Goal: Task Accomplishment & Management: Use online tool/utility

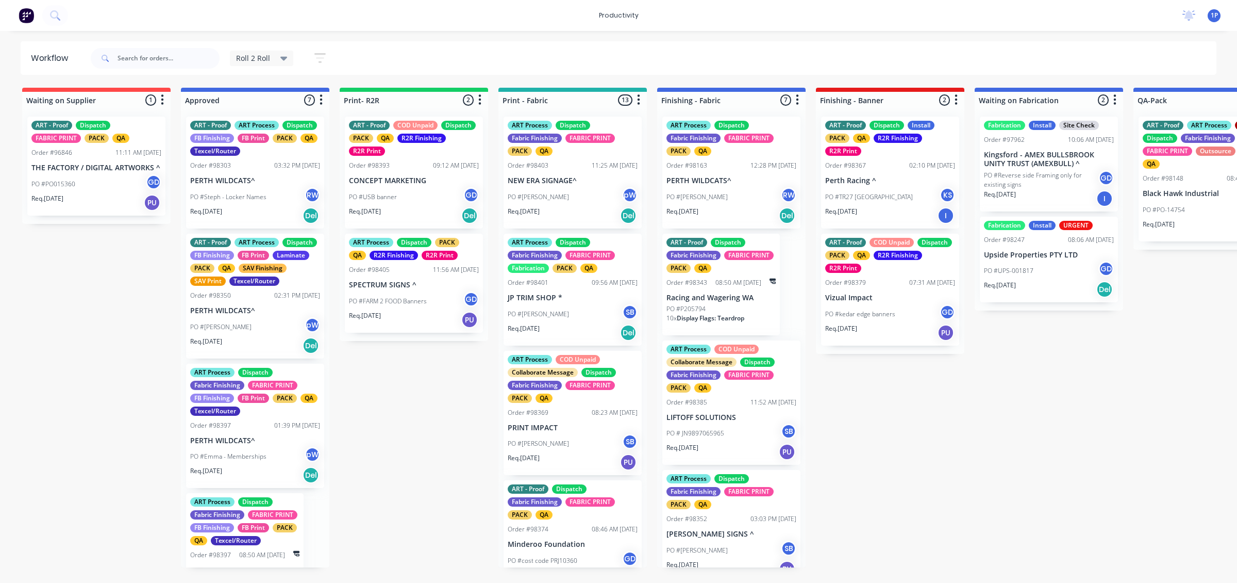
scroll to position [332, 0]
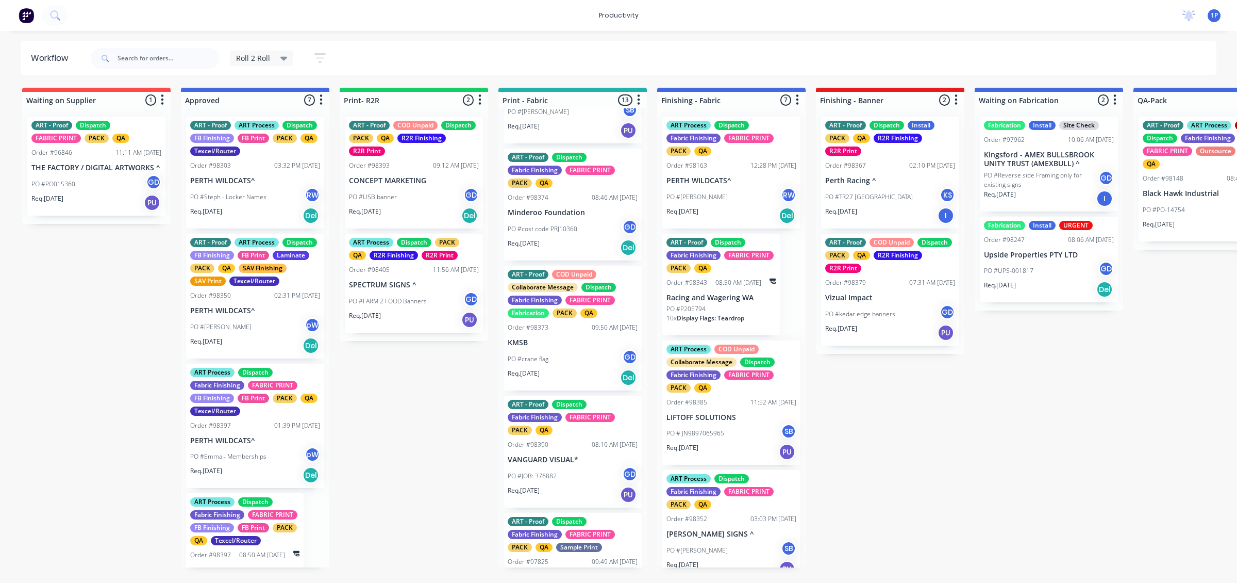
click at [406, 207] on div "Req. [DATE] Del" at bounding box center [414, 216] width 130 height 18
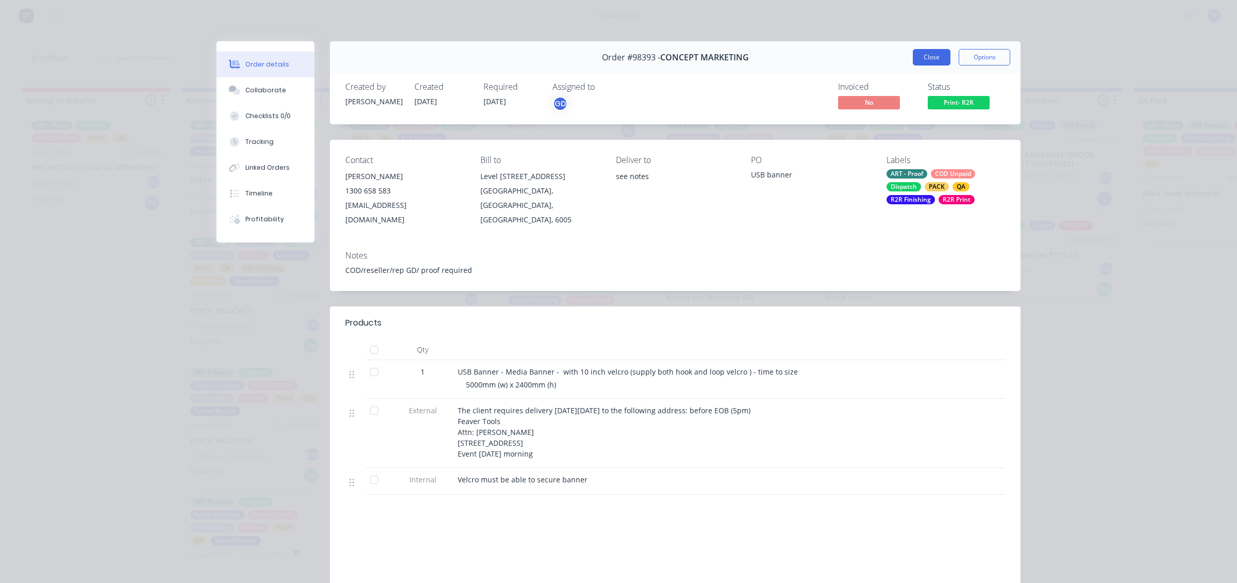
click at [913, 58] on button "Close" at bounding box center [932, 57] width 38 height 16
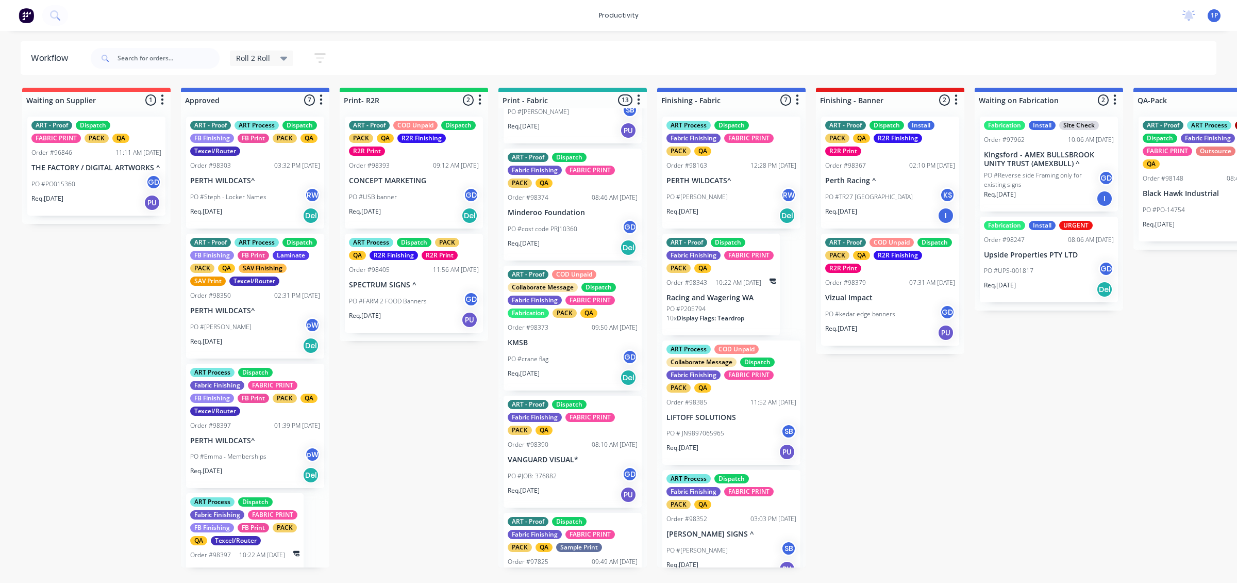
click at [437, 299] on div "PO #FARM 2 FOOD Banners GD" at bounding box center [414, 301] width 130 height 20
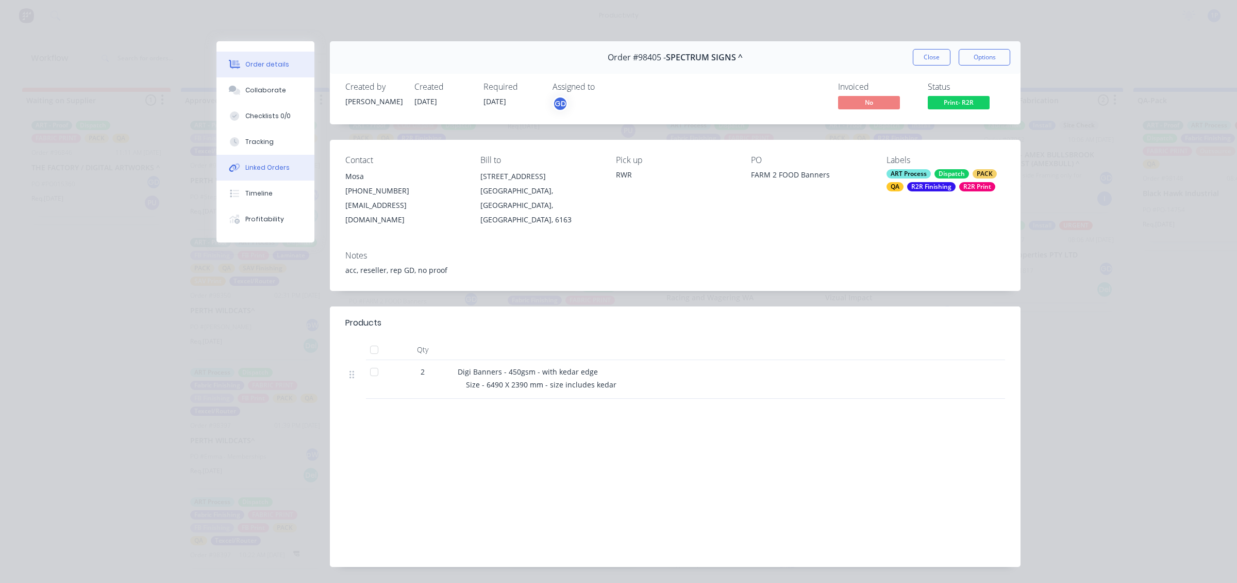
click at [238, 178] on button "Linked Orders" at bounding box center [266, 168] width 98 height 26
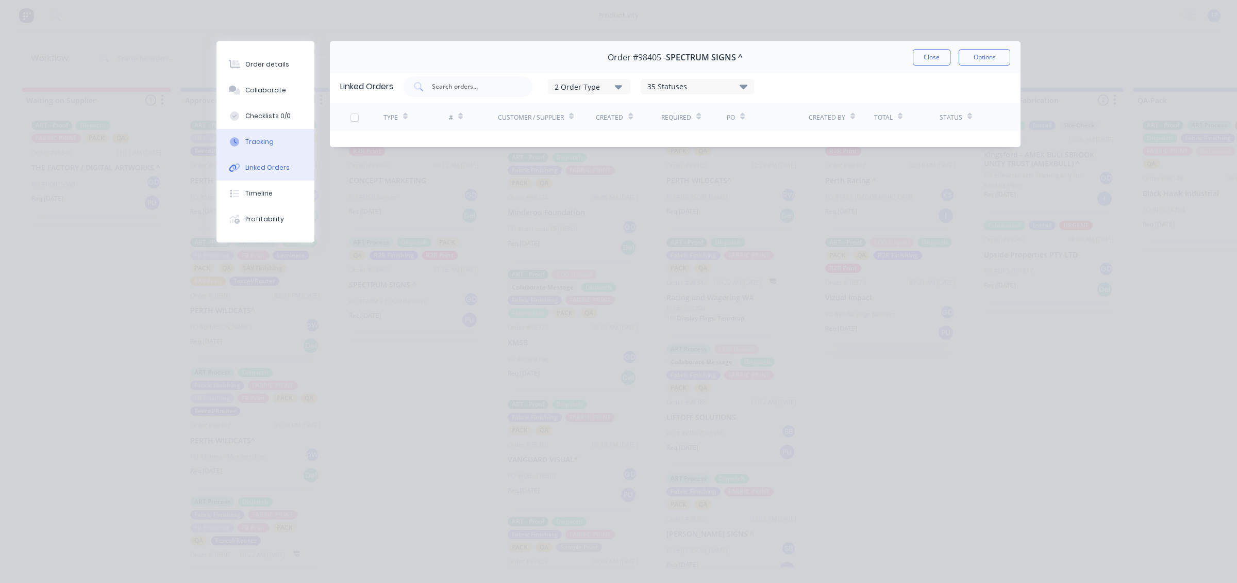
click at [259, 145] on div "Tracking" at bounding box center [259, 141] width 28 height 9
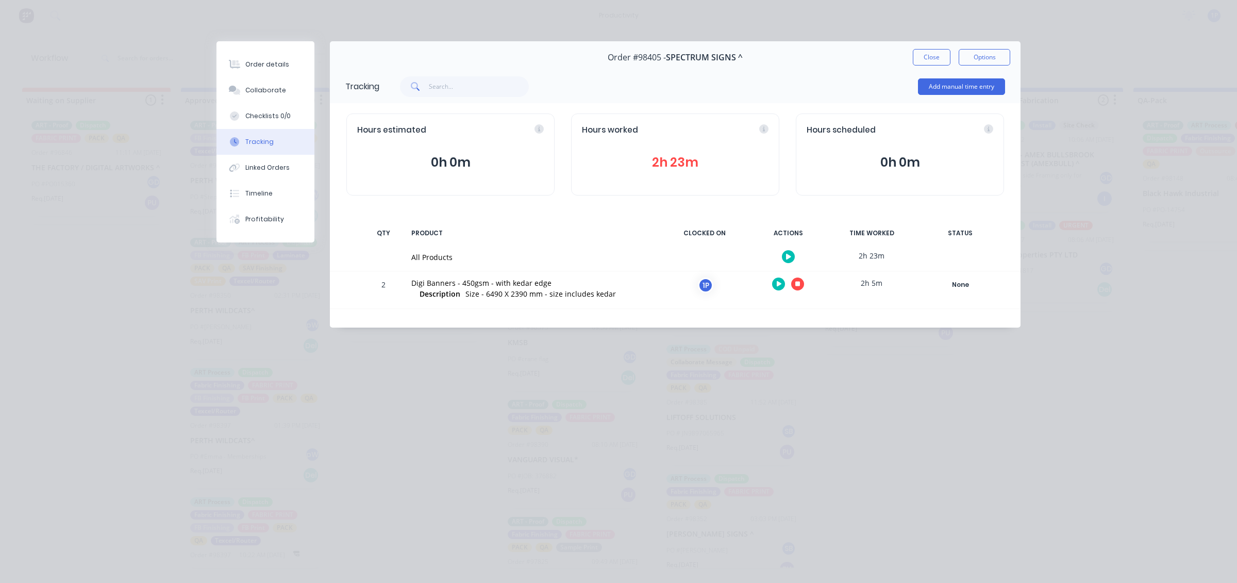
click at [794, 284] on button "button" at bounding box center [797, 283] width 13 height 13
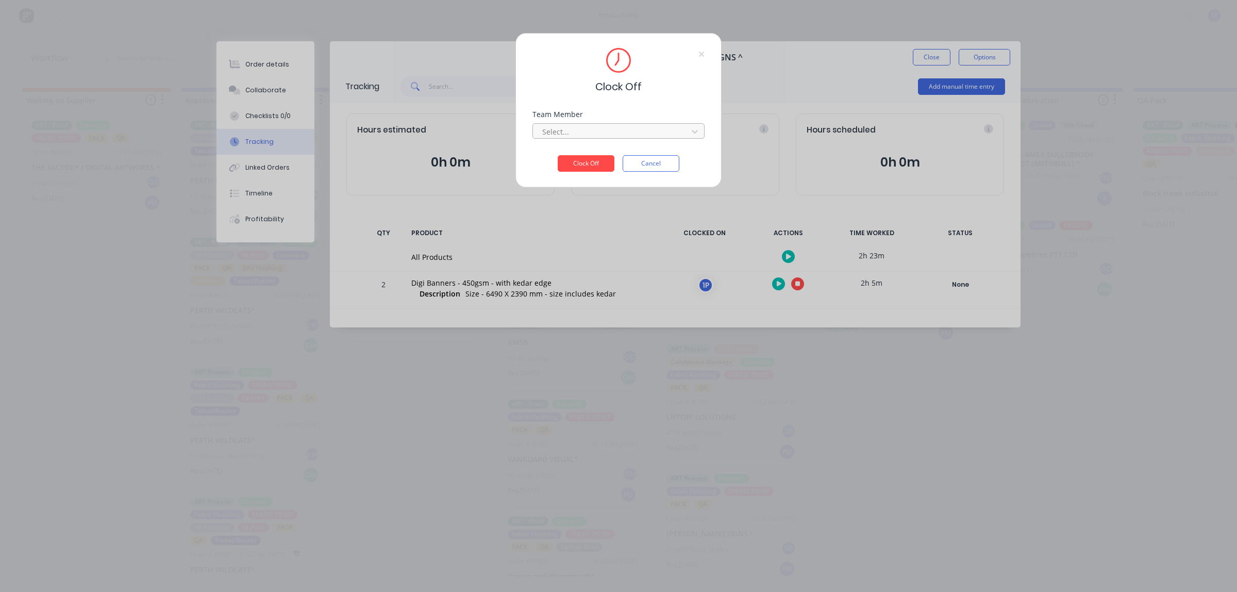
click at [599, 133] on div at bounding box center [611, 131] width 141 height 13
click at [588, 153] on div "1Roll to Roll Printing" at bounding box center [619, 154] width 172 height 19
click at [586, 160] on button "Clock Off" at bounding box center [586, 163] width 57 height 16
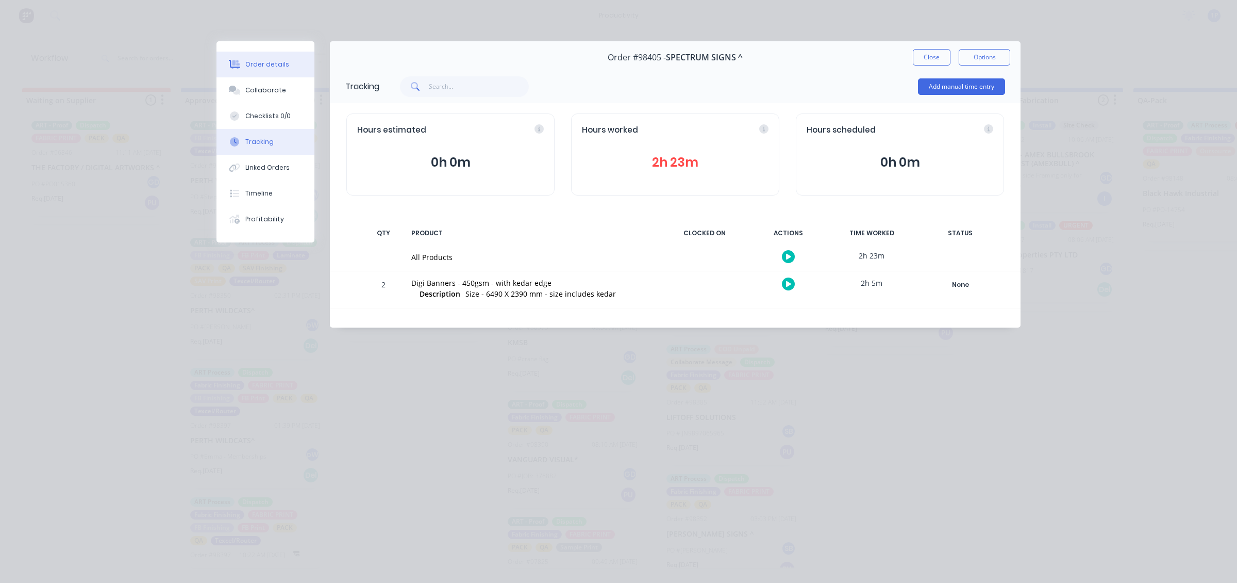
click at [251, 73] on button "Order details" at bounding box center [266, 65] width 98 height 26
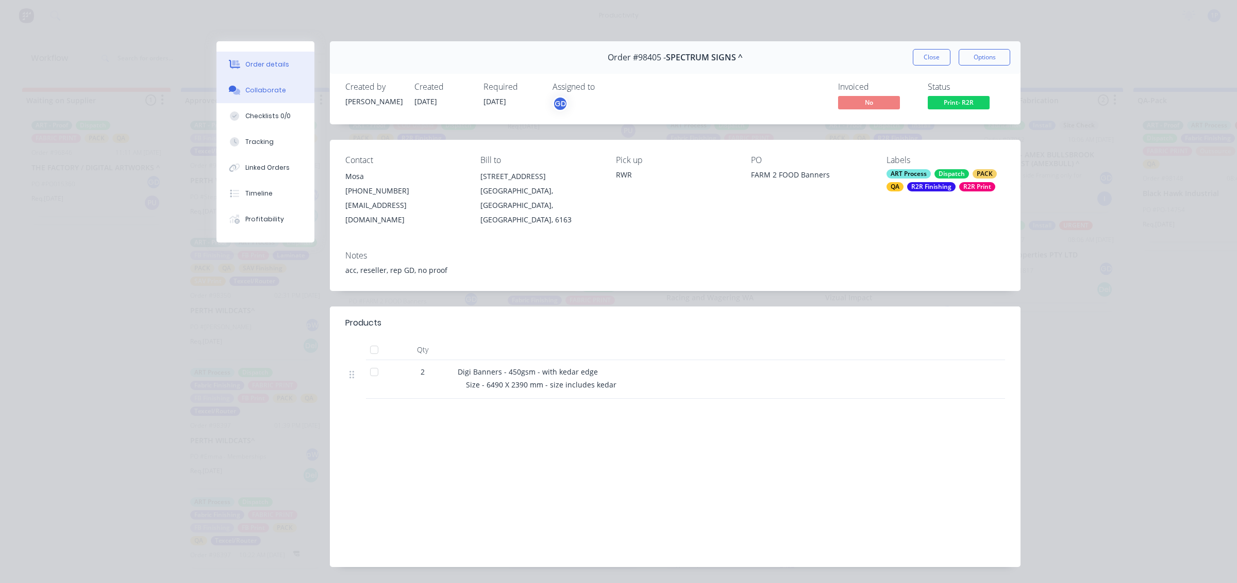
click at [271, 94] on div "Collaborate" at bounding box center [265, 90] width 41 height 9
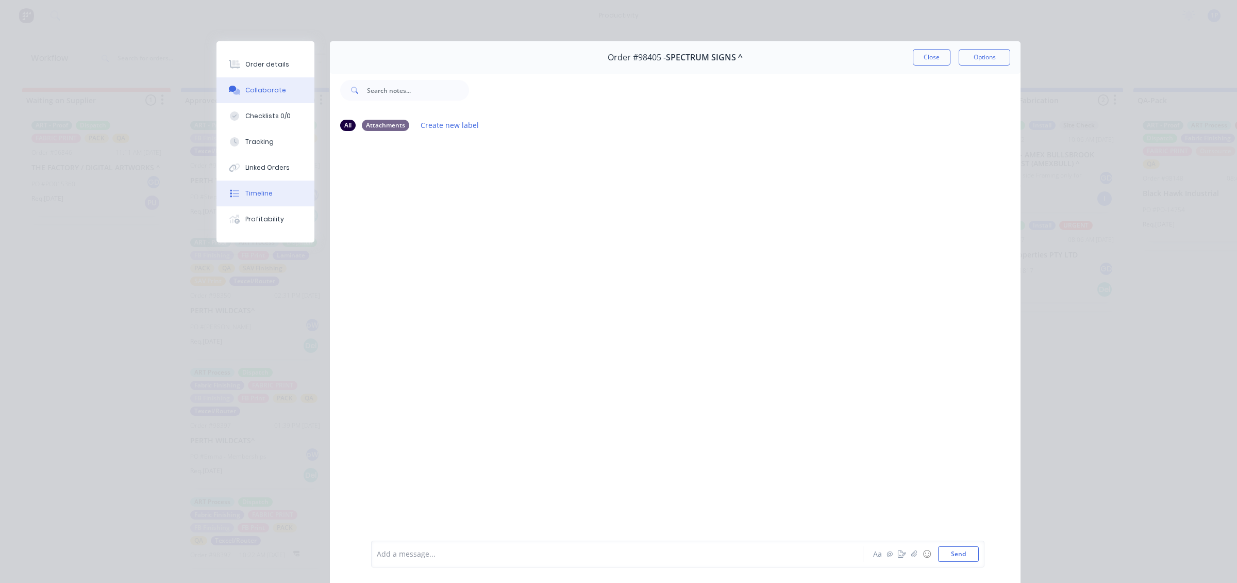
click at [253, 181] on div "Order details Collaborate Checklists 0/0 Tracking Linked Orders Timeline Profit…" at bounding box center [266, 141] width 98 height 201
click at [282, 61] on button "Order details" at bounding box center [266, 65] width 98 height 26
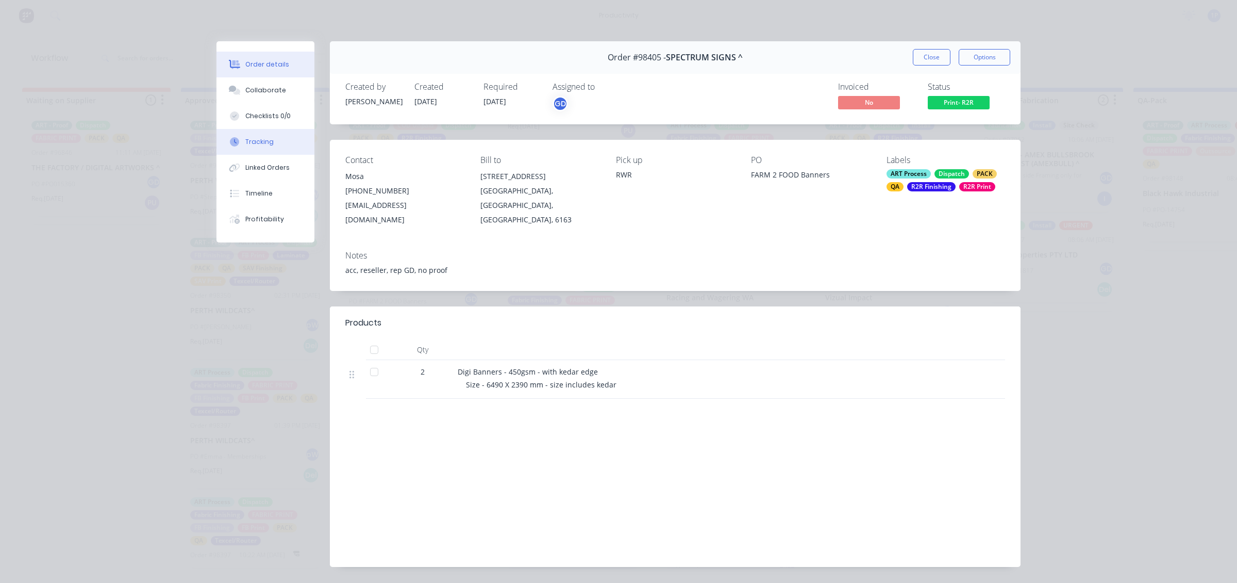
click at [264, 141] on div "Tracking" at bounding box center [259, 141] width 28 height 9
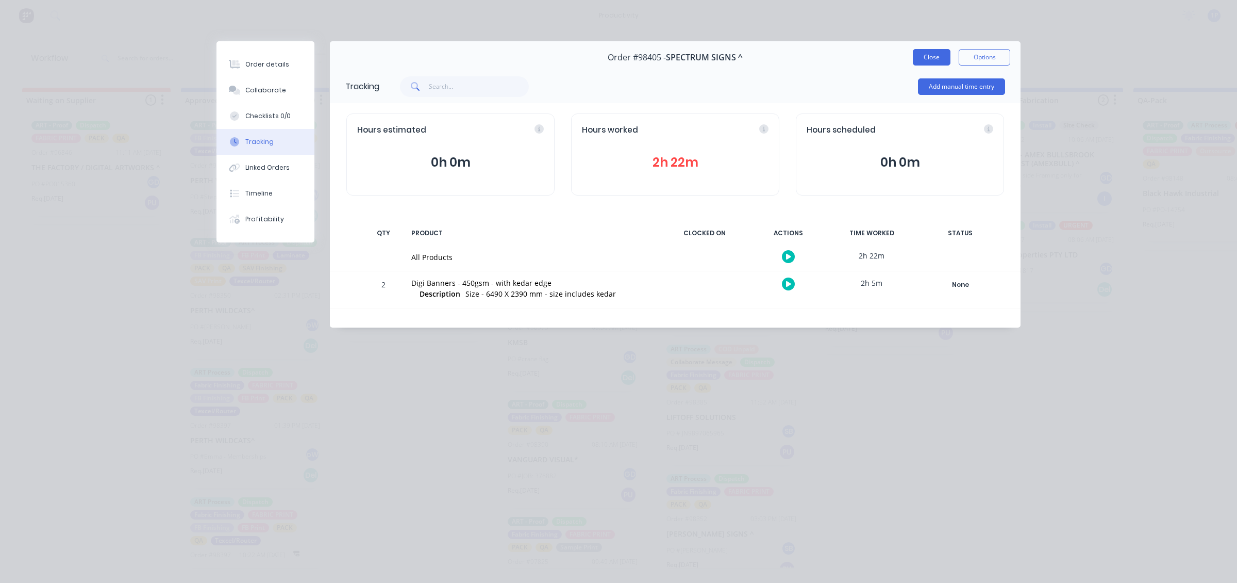
click at [934, 64] on button "Close" at bounding box center [932, 57] width 38 height 16
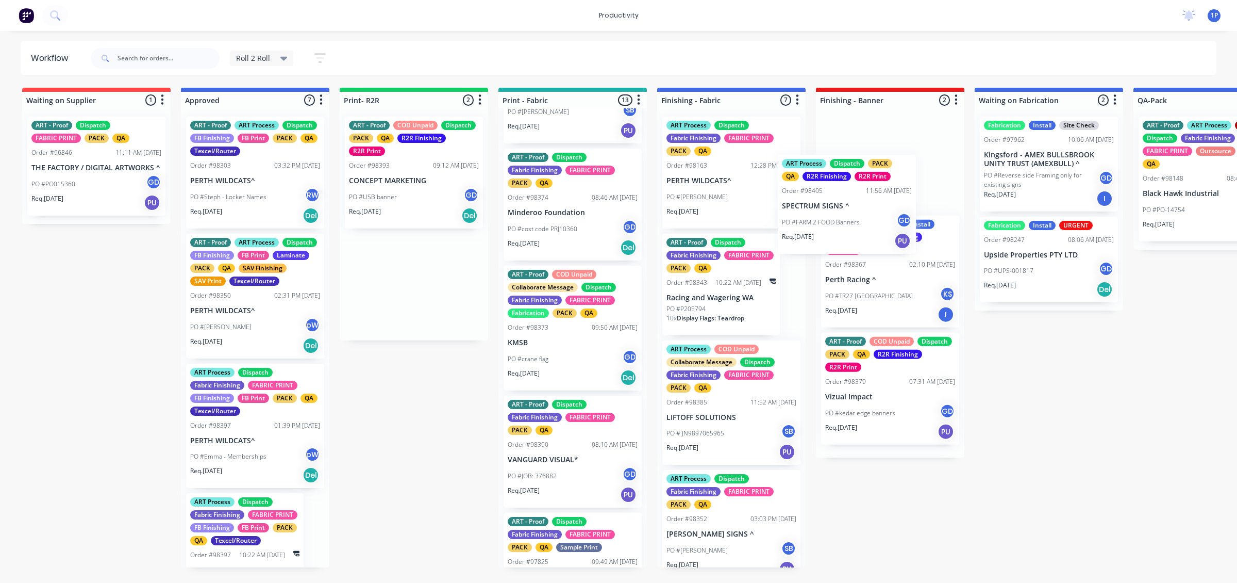
drag, startPoint x: 441, startPoint y: 307, endPoint x: 882, endPoint y: 226, distance: 448.3
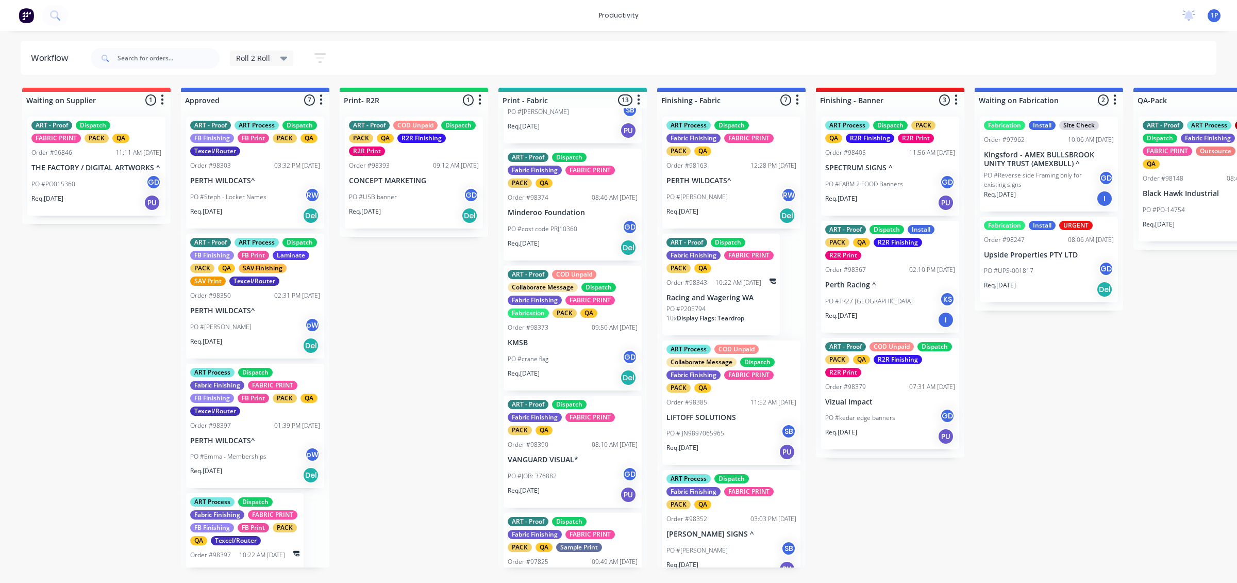
click at [889, 315] on div "Req. [DATE] I" at bounding box center [890, 320] width 130 height 18
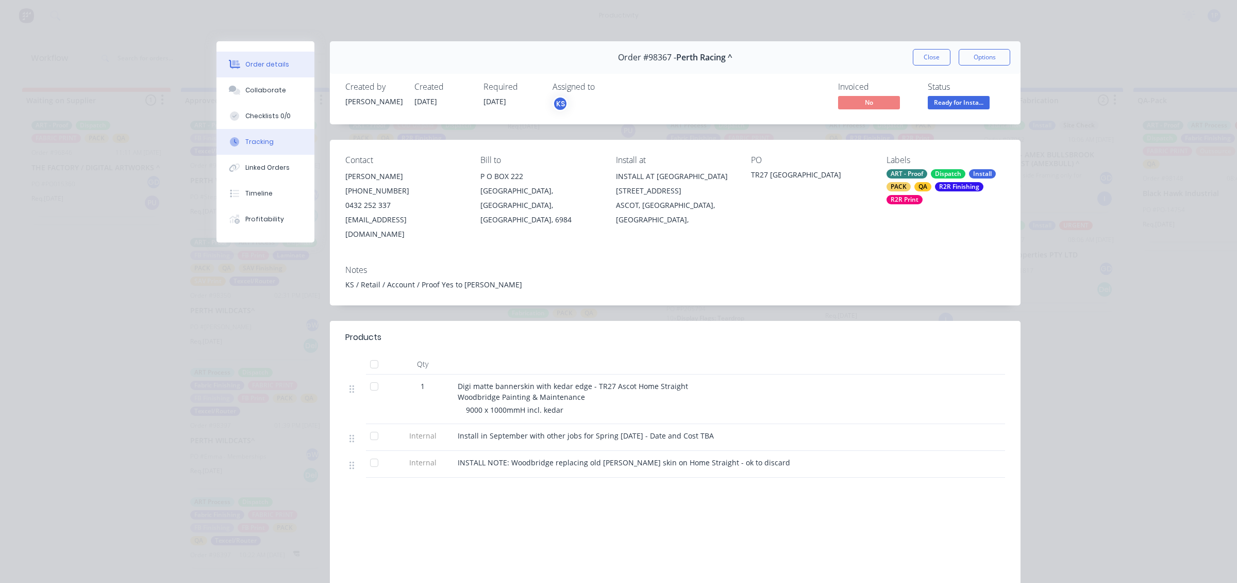
click at [261, 140] on div "Tracking" at bounding box center [259, 141] width 28 height 9
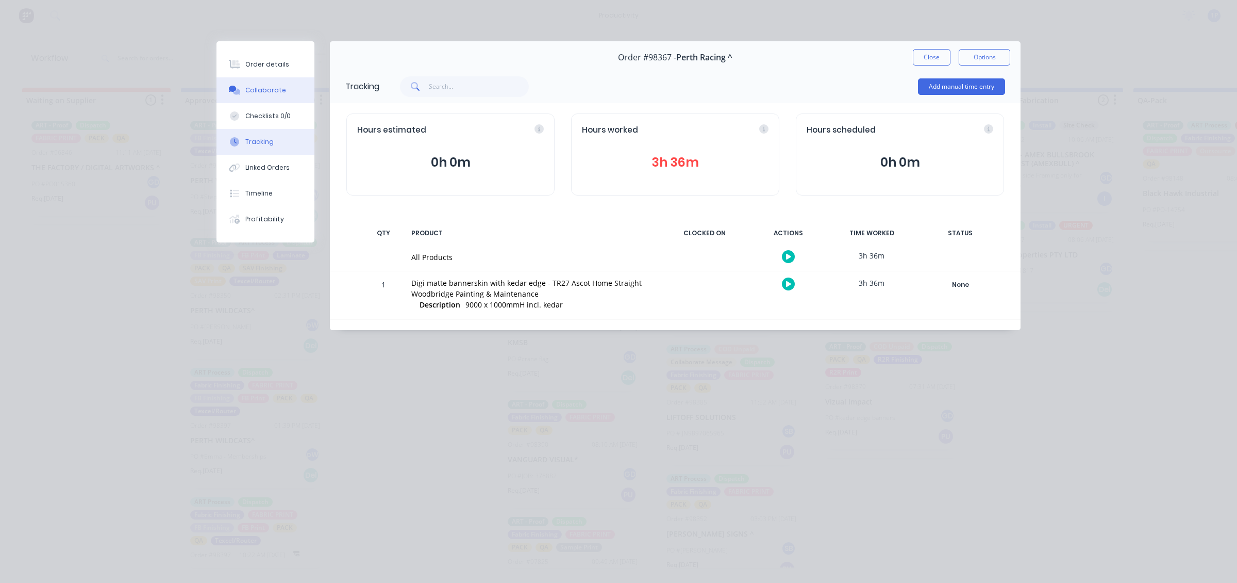
click at [293, 87] on button "Collaborate" at bounding box center [266, 90] width 98 height 26
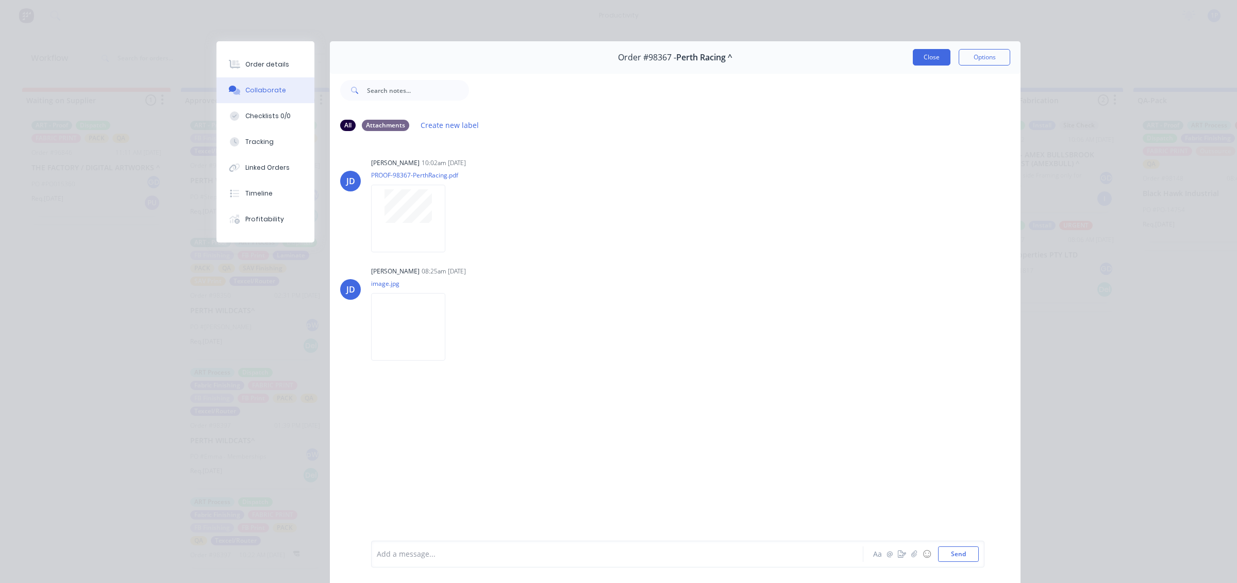
click at [918, 59] on button "Close" at bounding box center [932, 57] width 38 height 16
